Goal: Navigation & Orientation: Find specific page/section

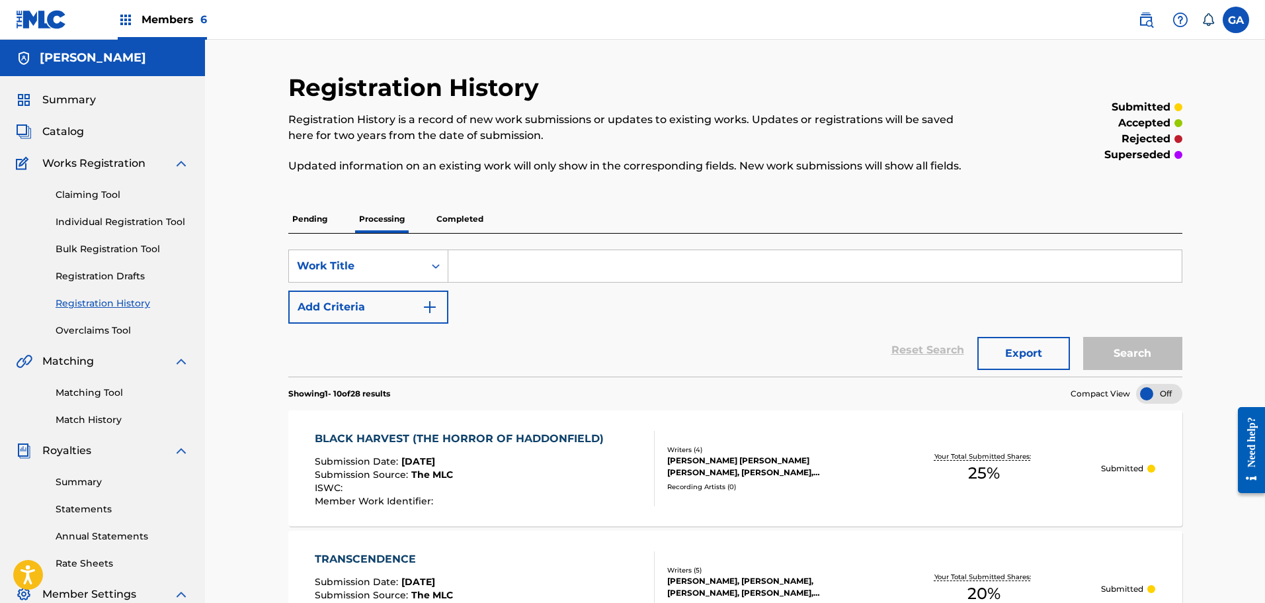
click at [71, 91] on div "Summary Catalog Works Registration Claiming Tool Individual Registration Tool B…" at bounding box center [102, 416] width 205 height 681
click at [71, 99] on span "Summary" at bounding box center [69, 100] width 54 height 16
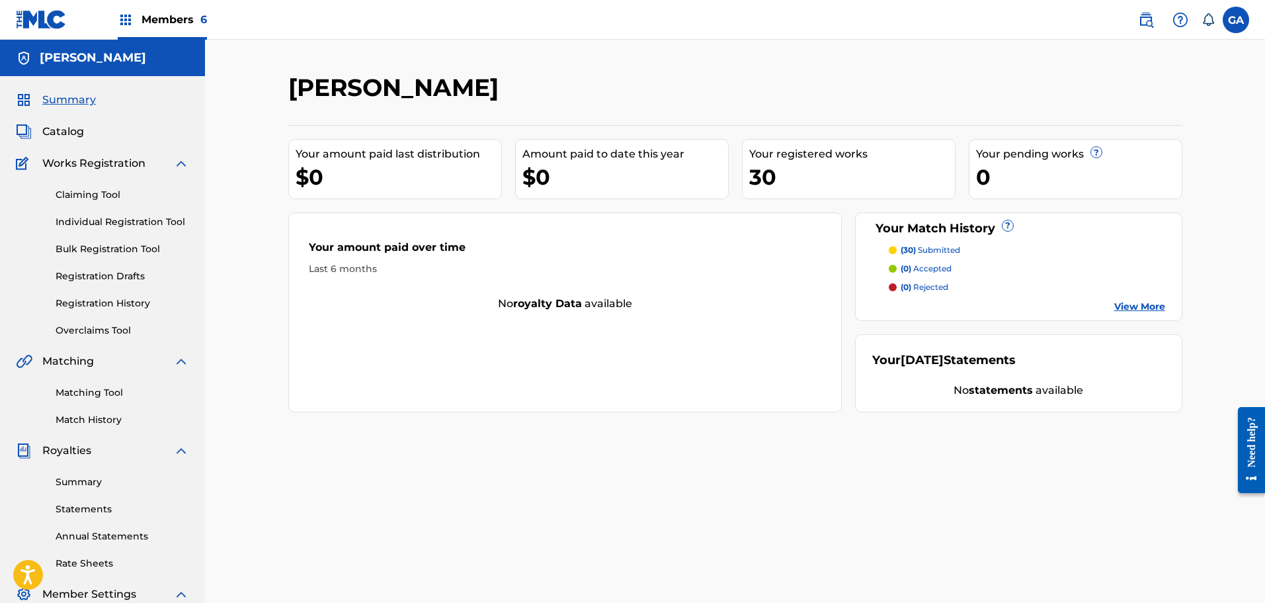
click at [46, 127] on span "Catalog" at bounding box center [63, 132] width 42 height 16
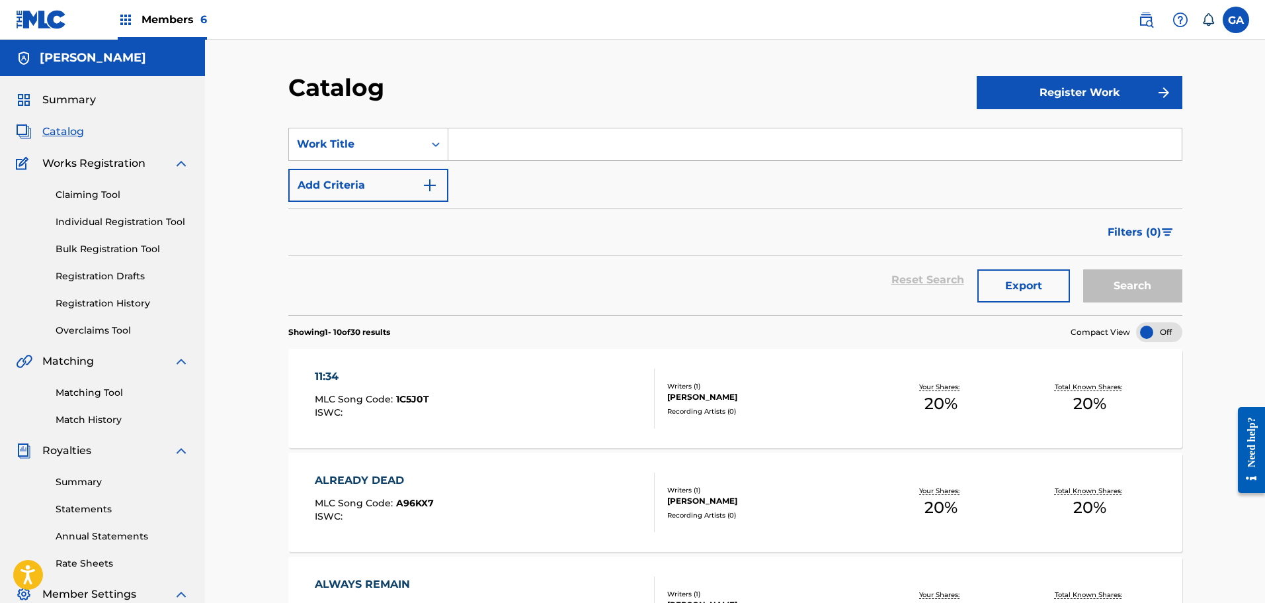
click at [180, 28] on div "Members 6" at bounding box center [162, 19] width 89 height 39
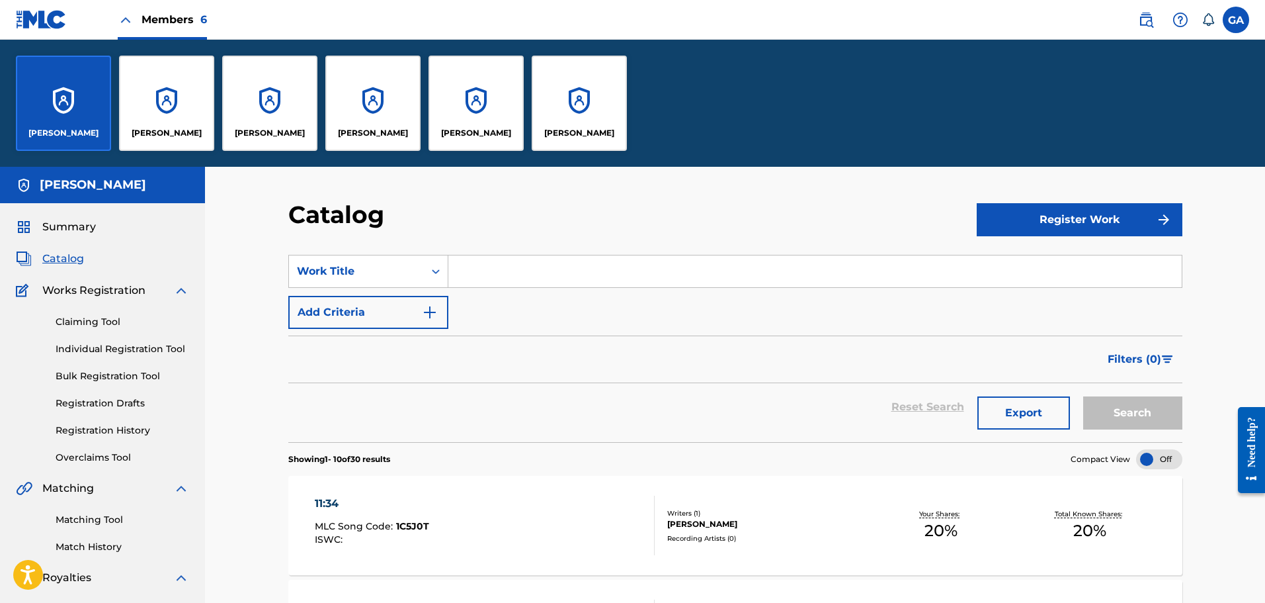
click at [158, 114] on div "[PERSON_NAME]" at bounding box center [166, 103] width 95 height 95
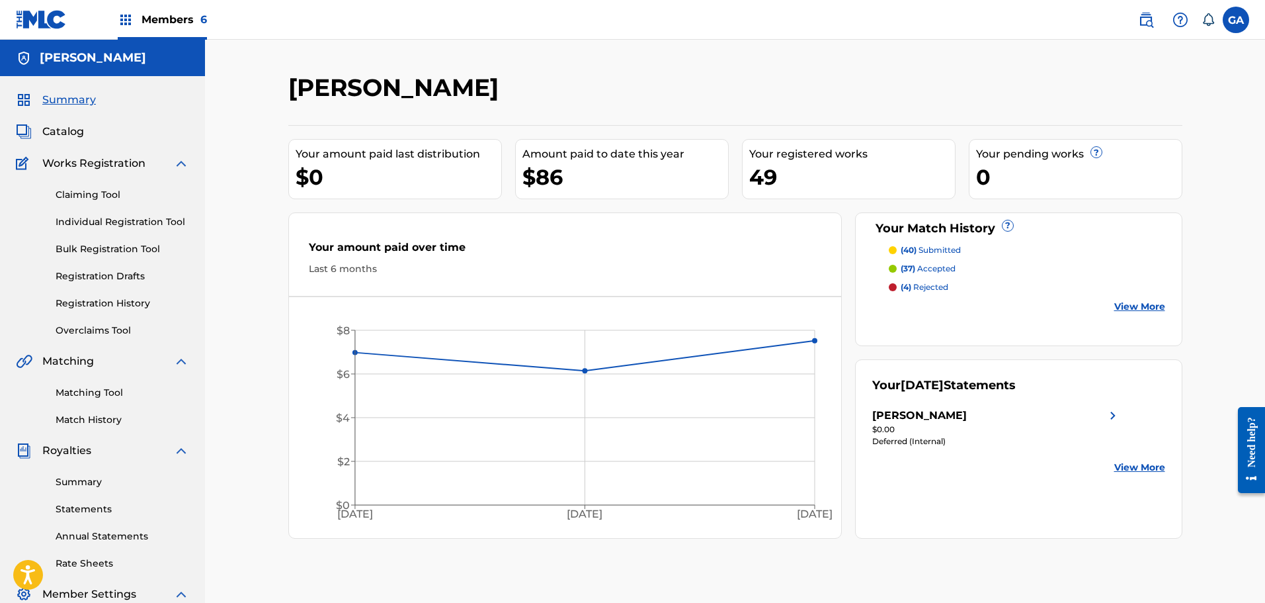
click at [55, 128] on span "Catalog" at bounding box center [63, 132] width 42 height 16
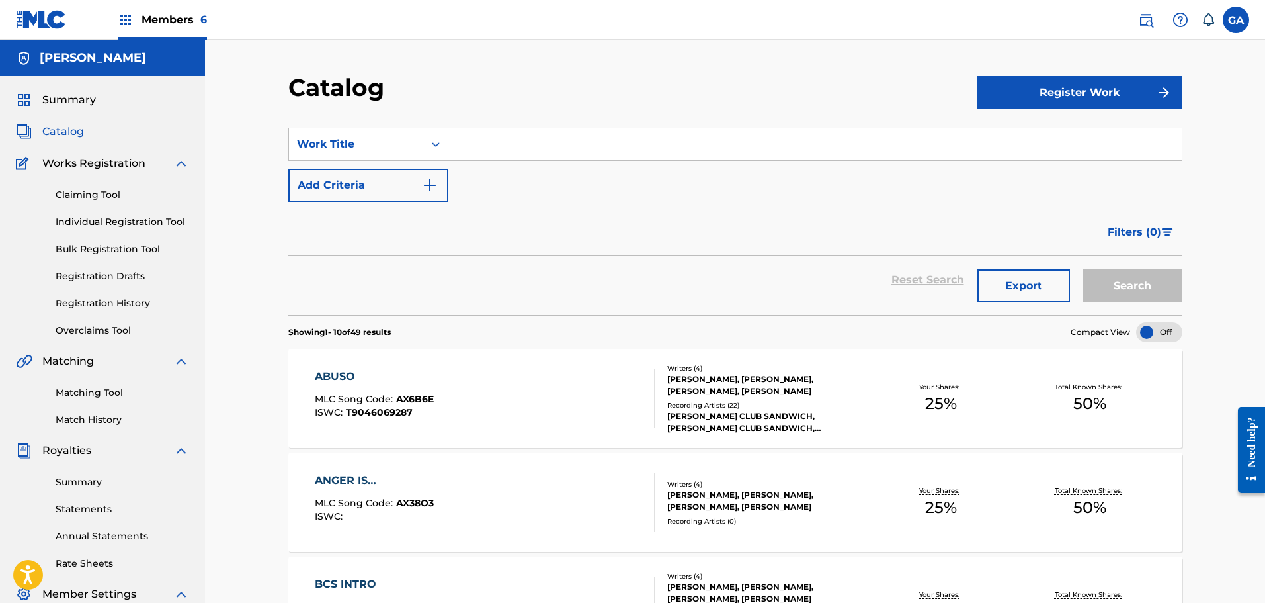
click at [134, 11] on div "Members 6" at bounding box center [162, 19] width 89 height 39
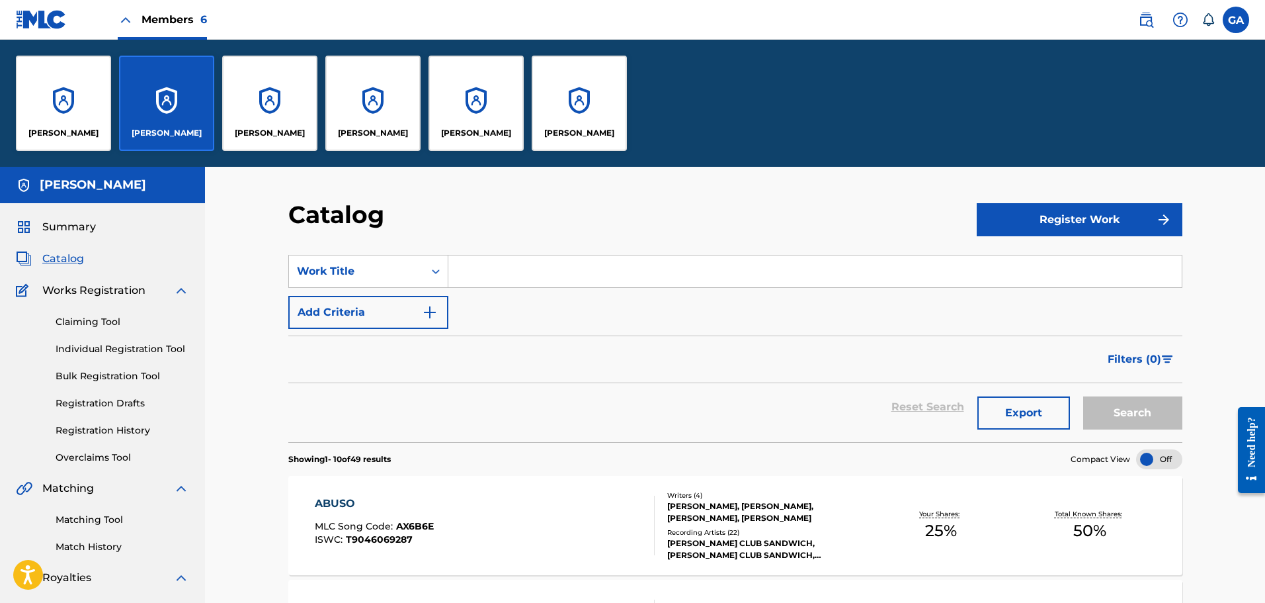
click at [63, 83] on div "[PERSON_NAME]" at bounding box center [63, 103] width 95 height 95
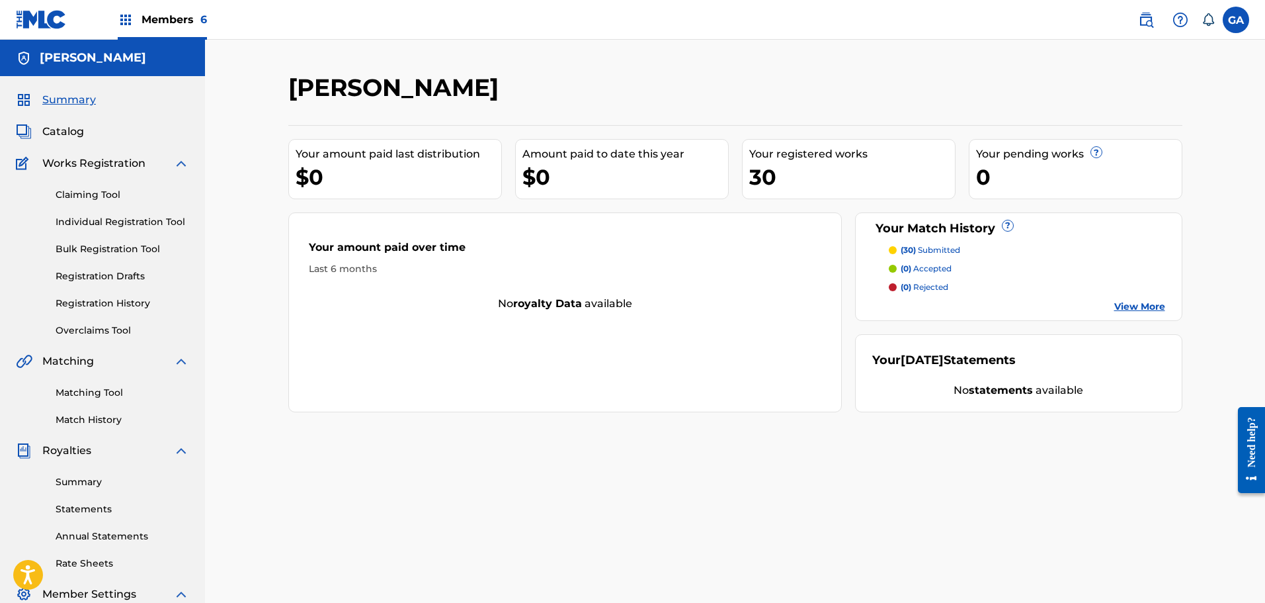
click at [132, 306] on link "Registration History" at bounding box center [123, 303] width 134 height 14
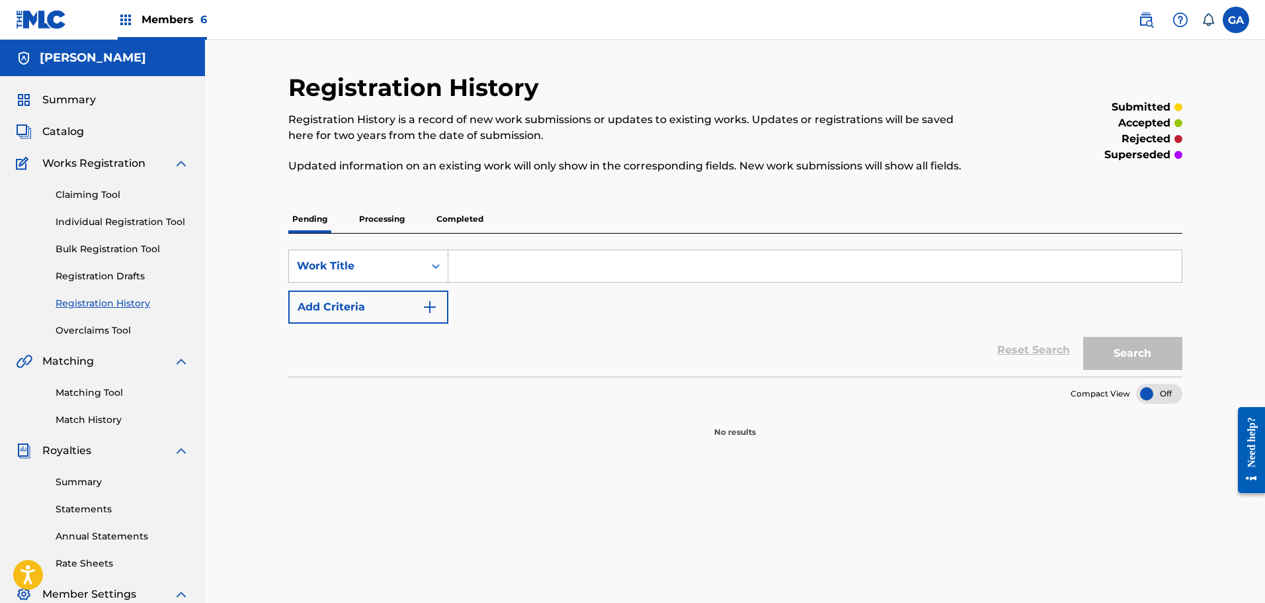
click at [379, 212] on p "Processing" at bounding box center [382, 219] width 54 height 28
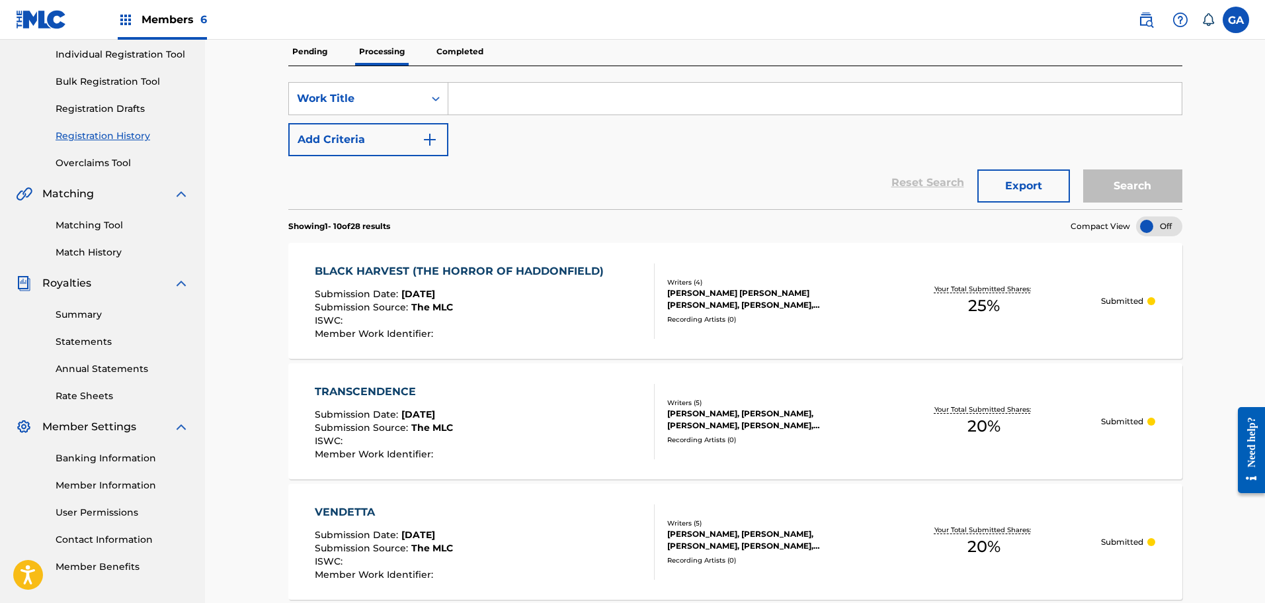
scroll to position [101, 0]
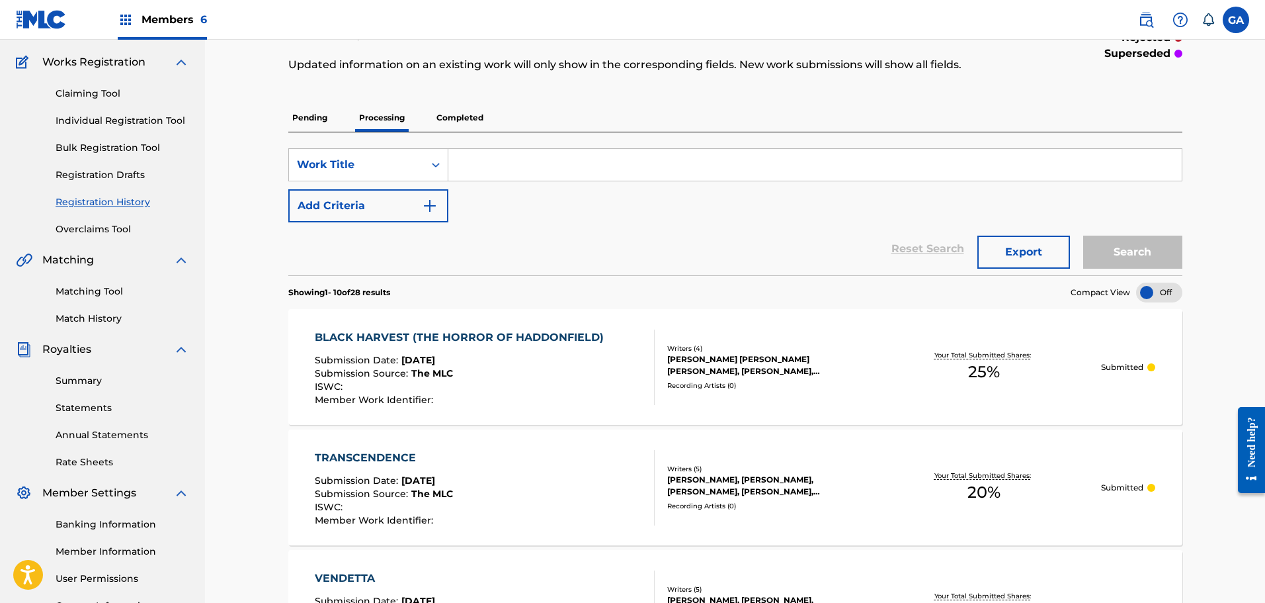
click at [459, 112] on p "Completed" at bounding box center [460, 118] width 55 height 28
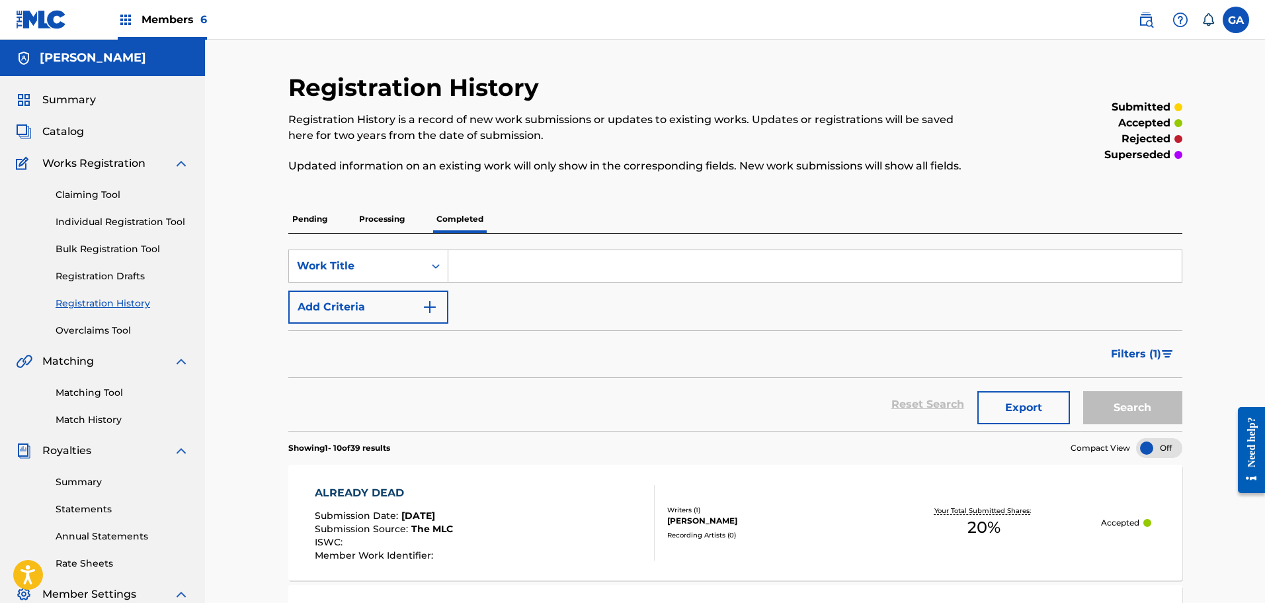
click at [72, 97] on span "Summary" at bounding box center [69, 100] width 54 height 16
